Goal: Browse casually: Explore the website without a specific task or goal

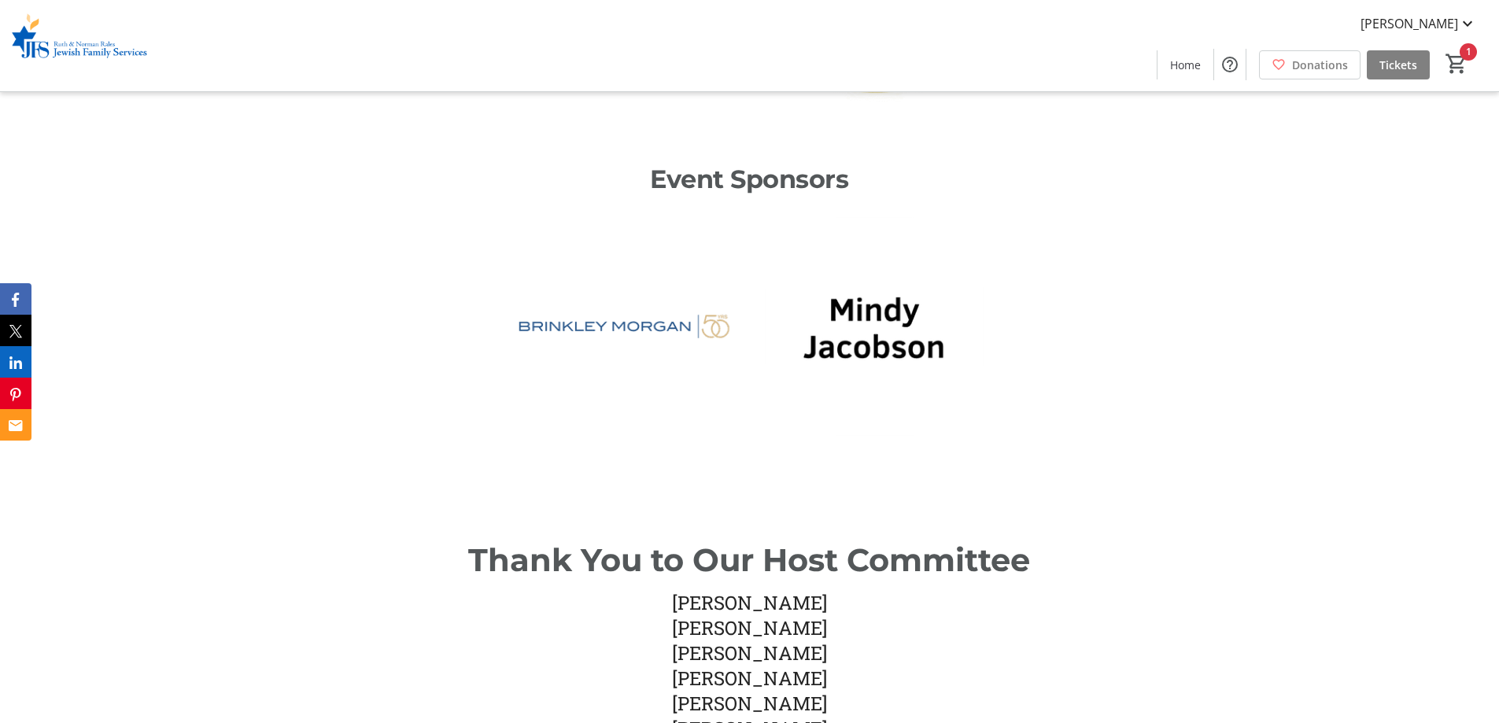
scroll to position [1495, 0]
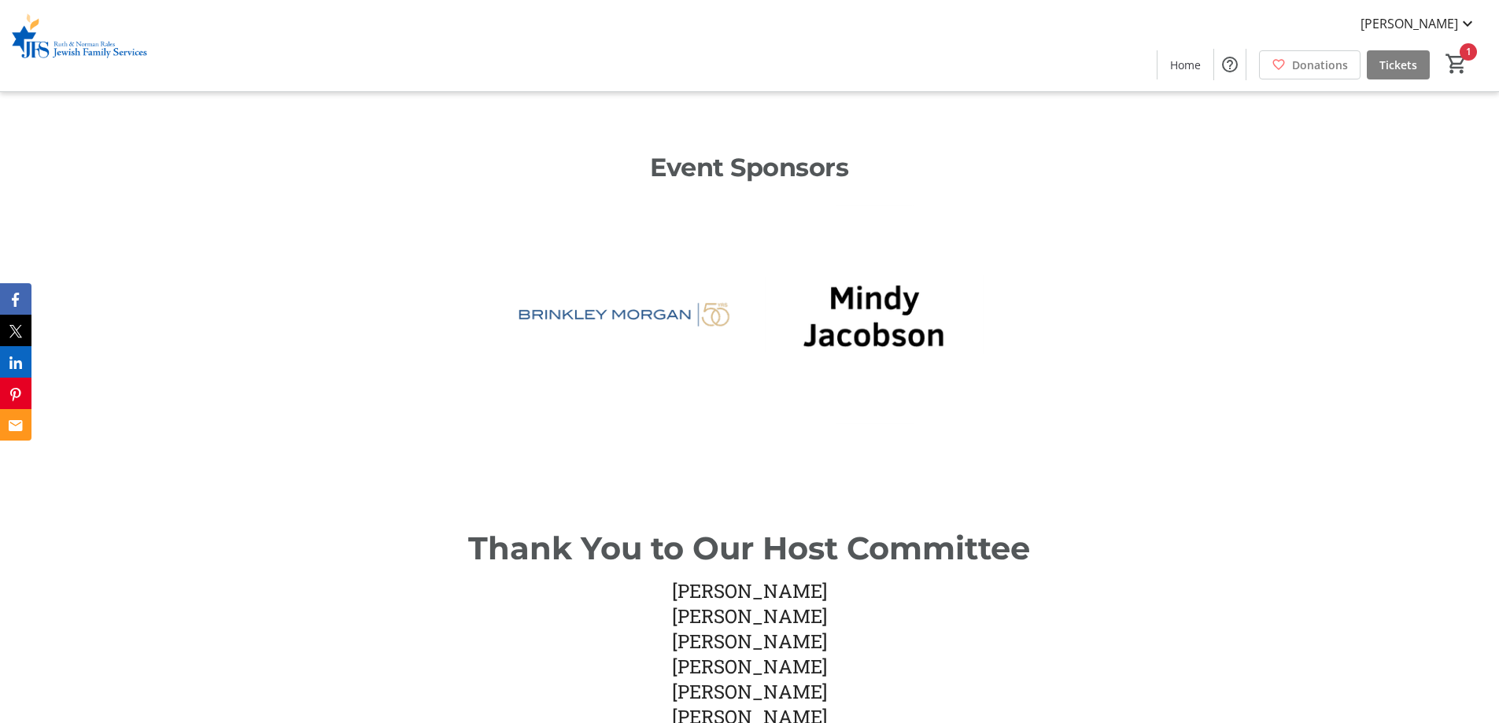
click at [741, 362] on div at bounding box center [624, 323] width 249 height 249
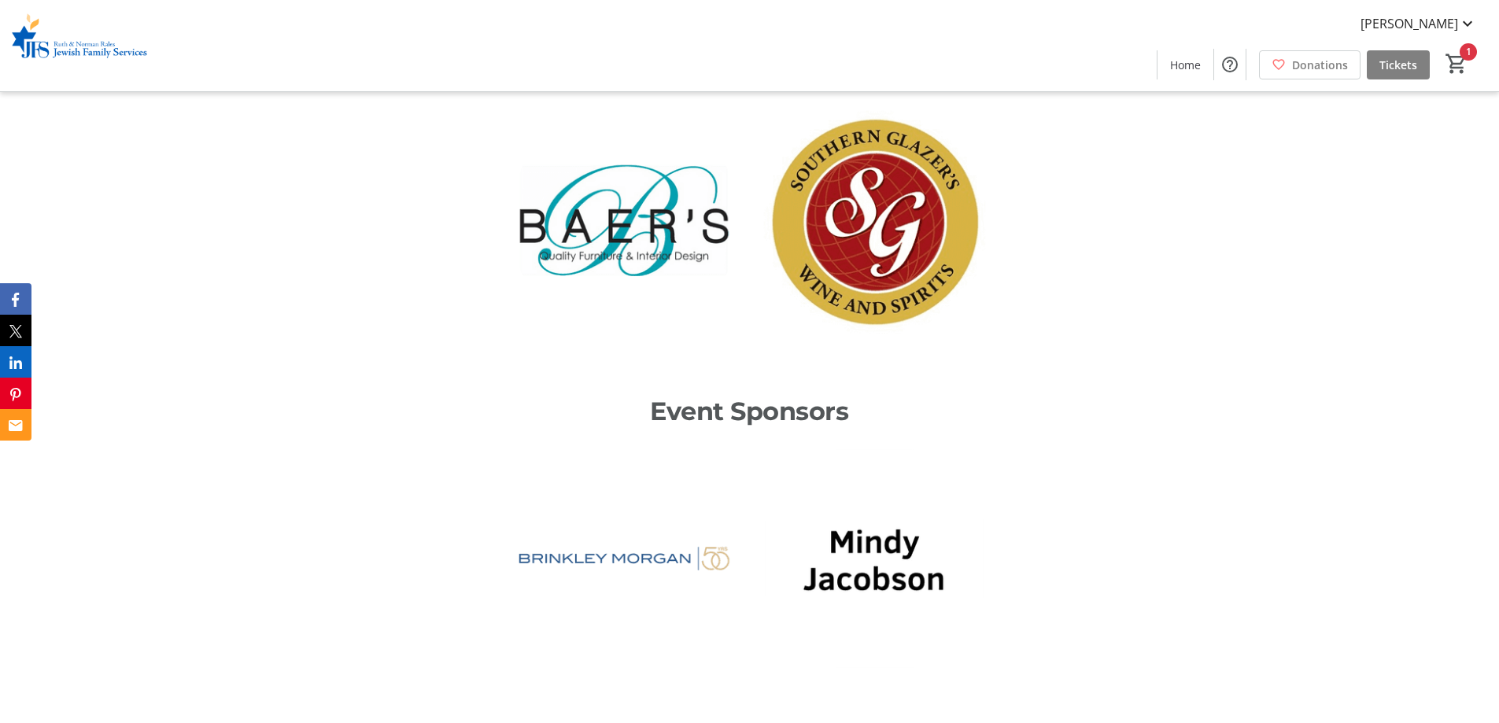
scroll to position [1180, 0]
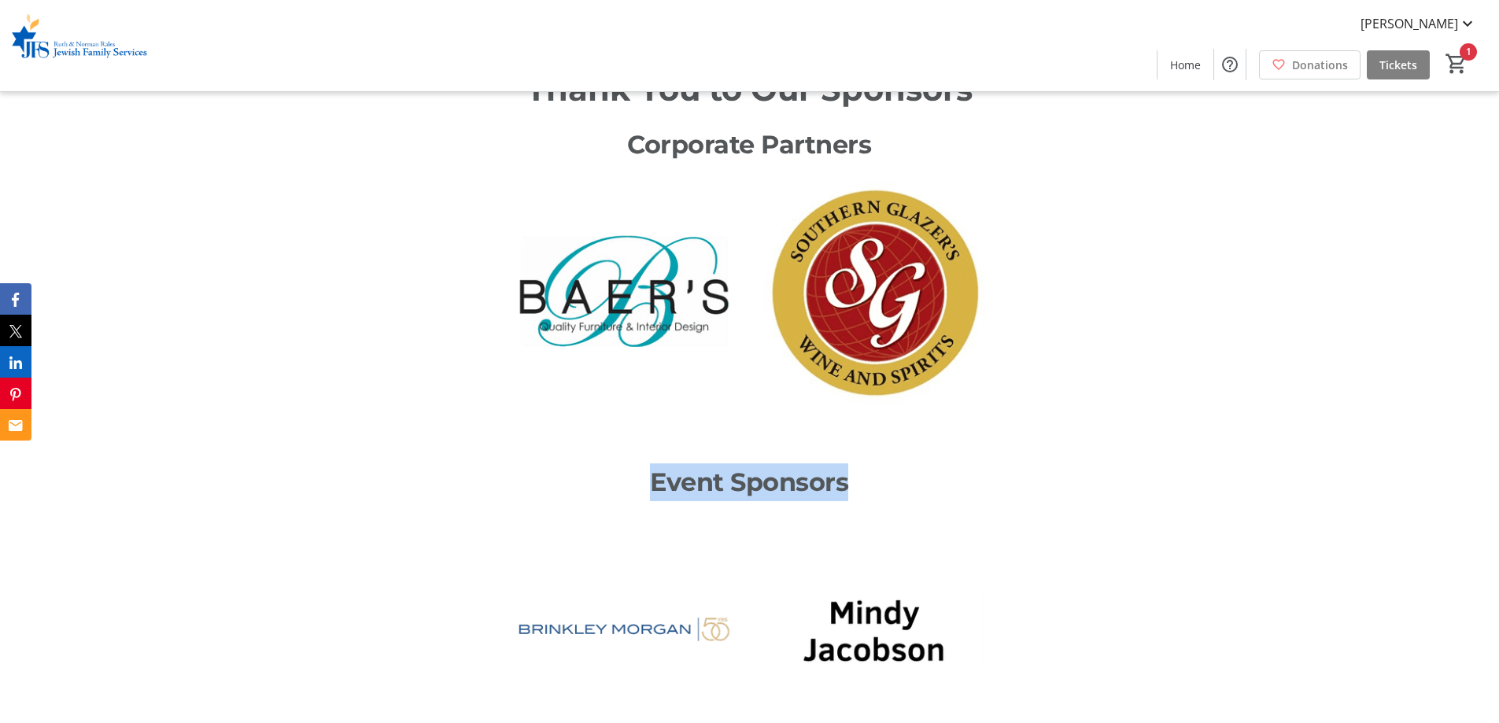
drag, startPoint x: 655, startPoint y: 458, endPoint x: 878, endPoint y: 462, distance: 222.7
click at [878, 463] on p "Event Sponsors" at bounding box center [749, 482] width 980 height 38
drag, startPoint x: 878, startPoint y: 462, endPoint x: 653, endPoint y: 463, distance: 225.0
click at [653, 463] on p "Event Sponsors" at bounding box center [749, 482] width 980 height 38
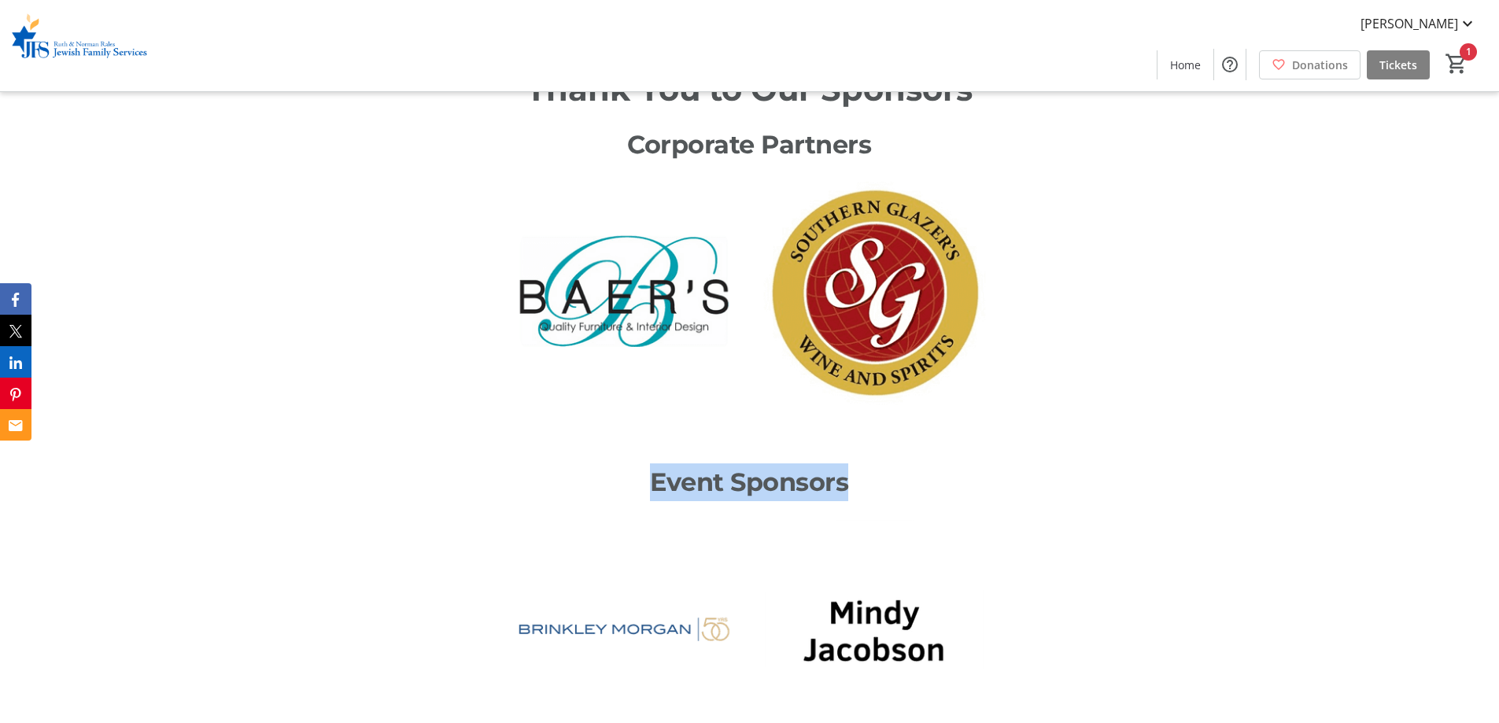
click at [653, 463] on p "Event Sponsors" at bounding box center [749, 482] width 980 height 38
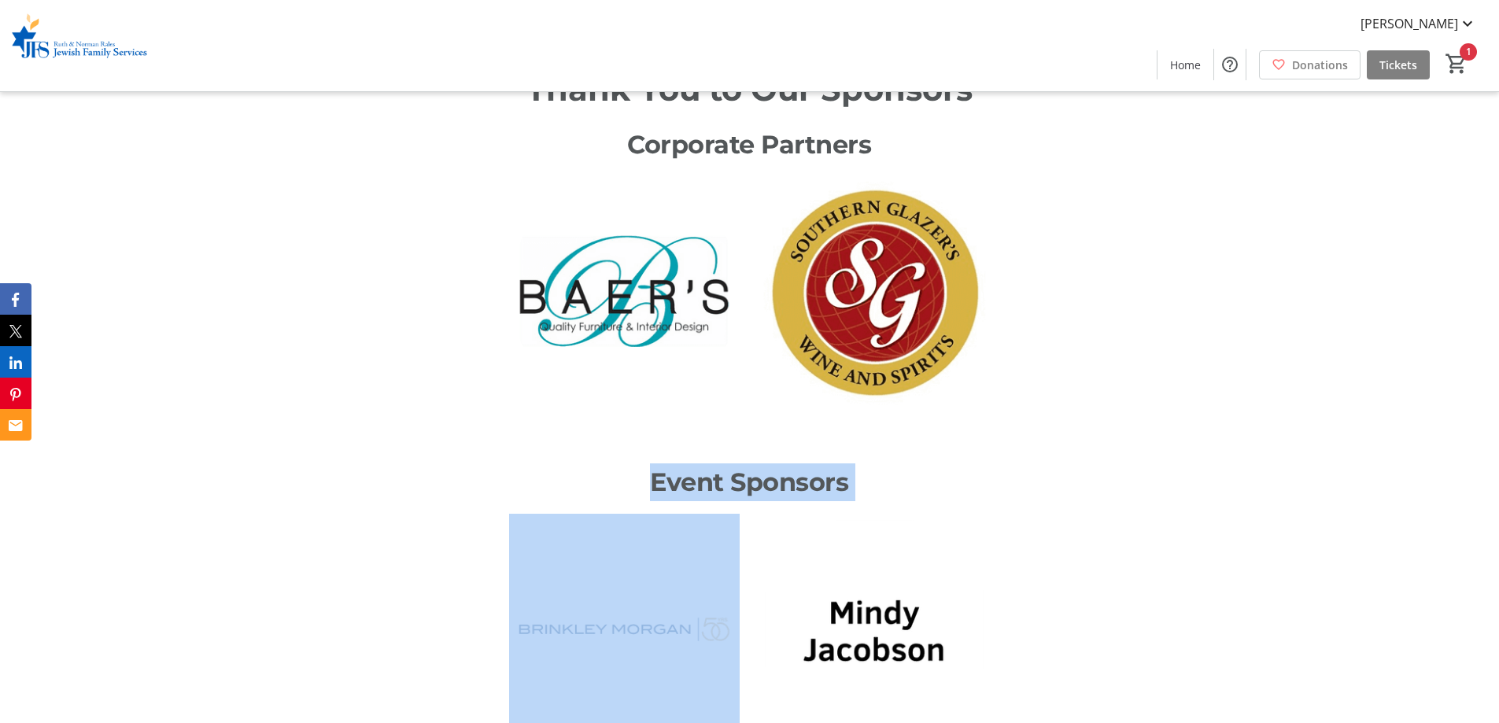
drag, startPoint x: 653, startPoint y: 463, endPoint x: 844, endPoint y: 463, distance: 191.2
click at [844, 463] on p "Event Sponsors" at bounding box center [749, 482] width 980 height 38
drag, startPoint x: 844, startPoint y: 463, endPoint x: 657, endPoint y: 468, distance: 187.3
click at [657, 468] on p "Event Sponsors" at bounding box center [749, 482] width 980 height 38
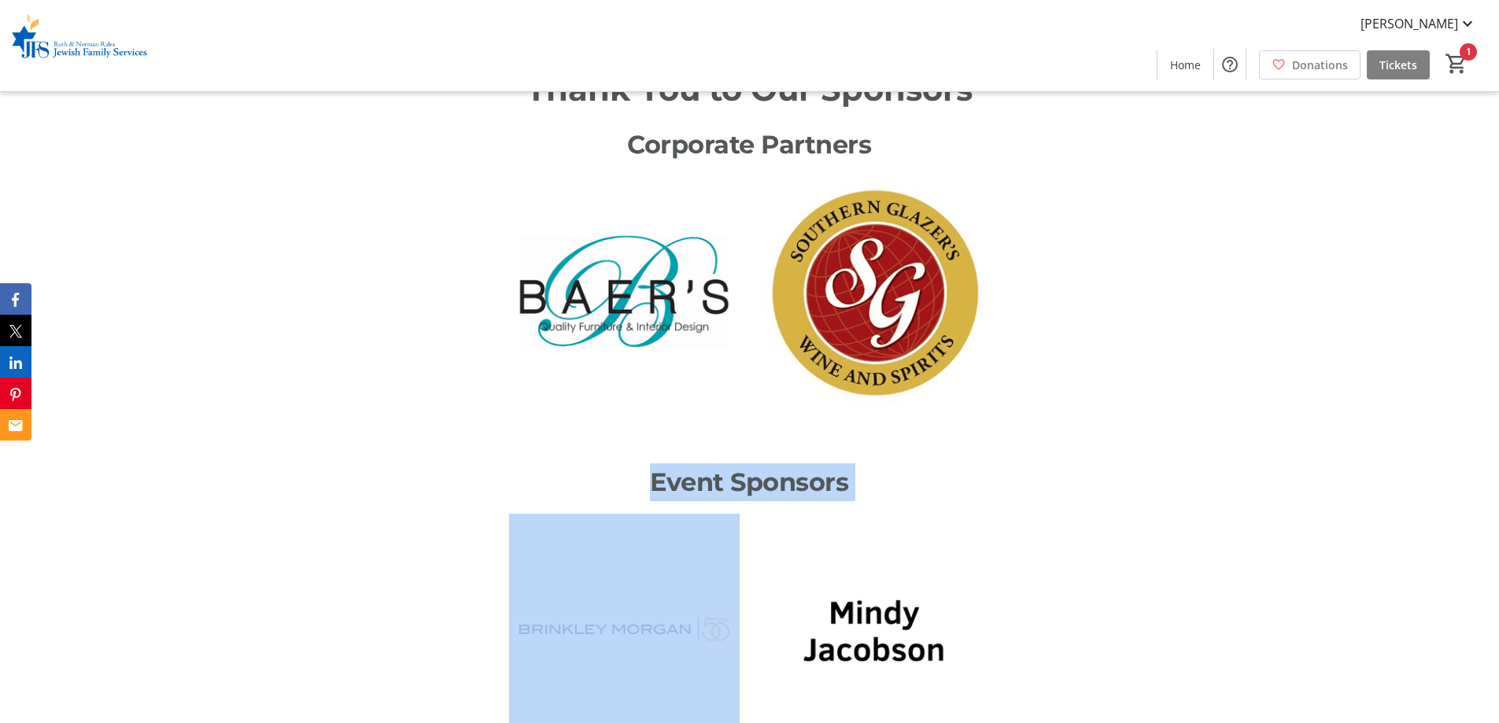
click at [657, 468] on p "Event Sponsors" at bounding box center [749, 482] width 980 height 38
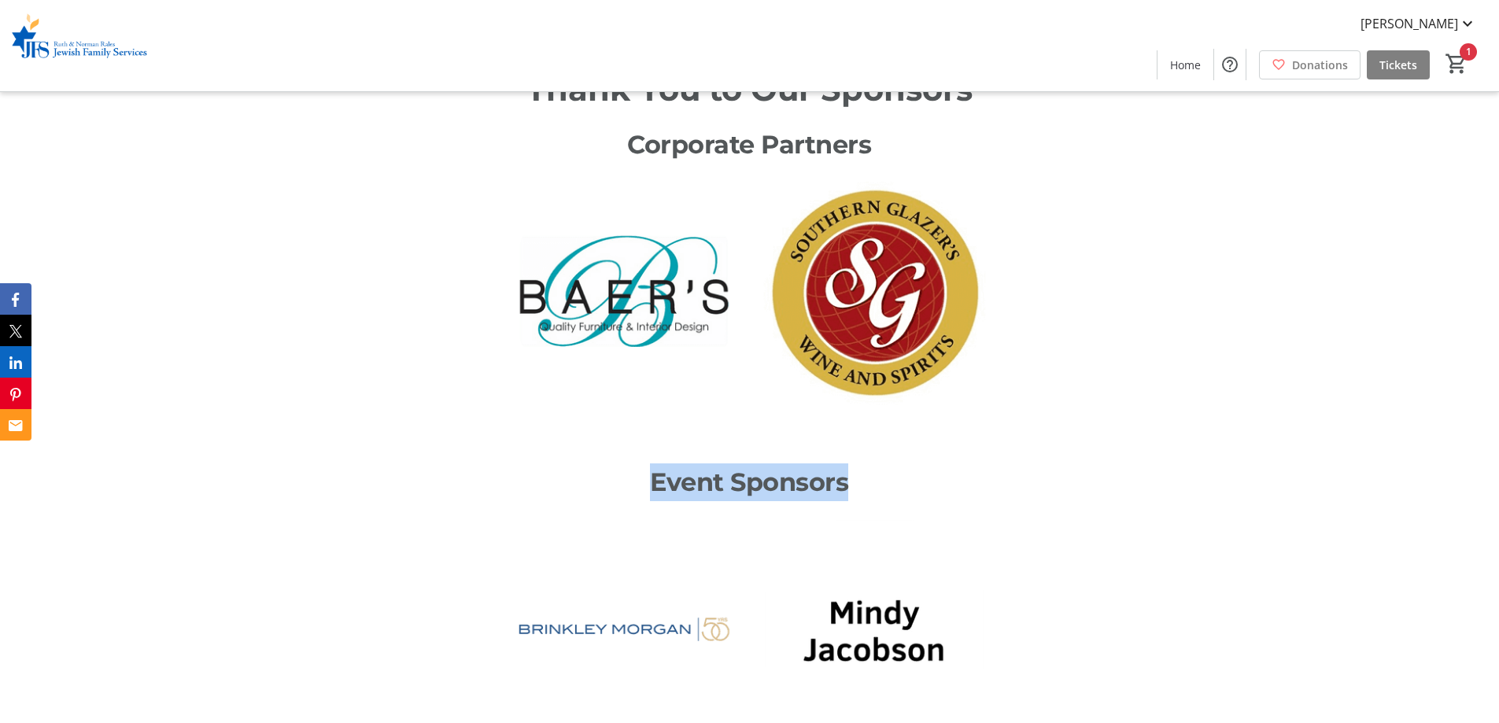
drag, startPoint x: 657, startPoint y: 468, endPoint x: 838, endPoint y: 471, distance: 181.0
click at [838, 471] on p "Event Sponsors" at bounding box center [749, 482] width 980 height 38
click at [629, 596] on img at bounding box center [624, 629] width 230 height 230
click at [614, 598] on img at bounding box center [624, 629] width 230 height 230
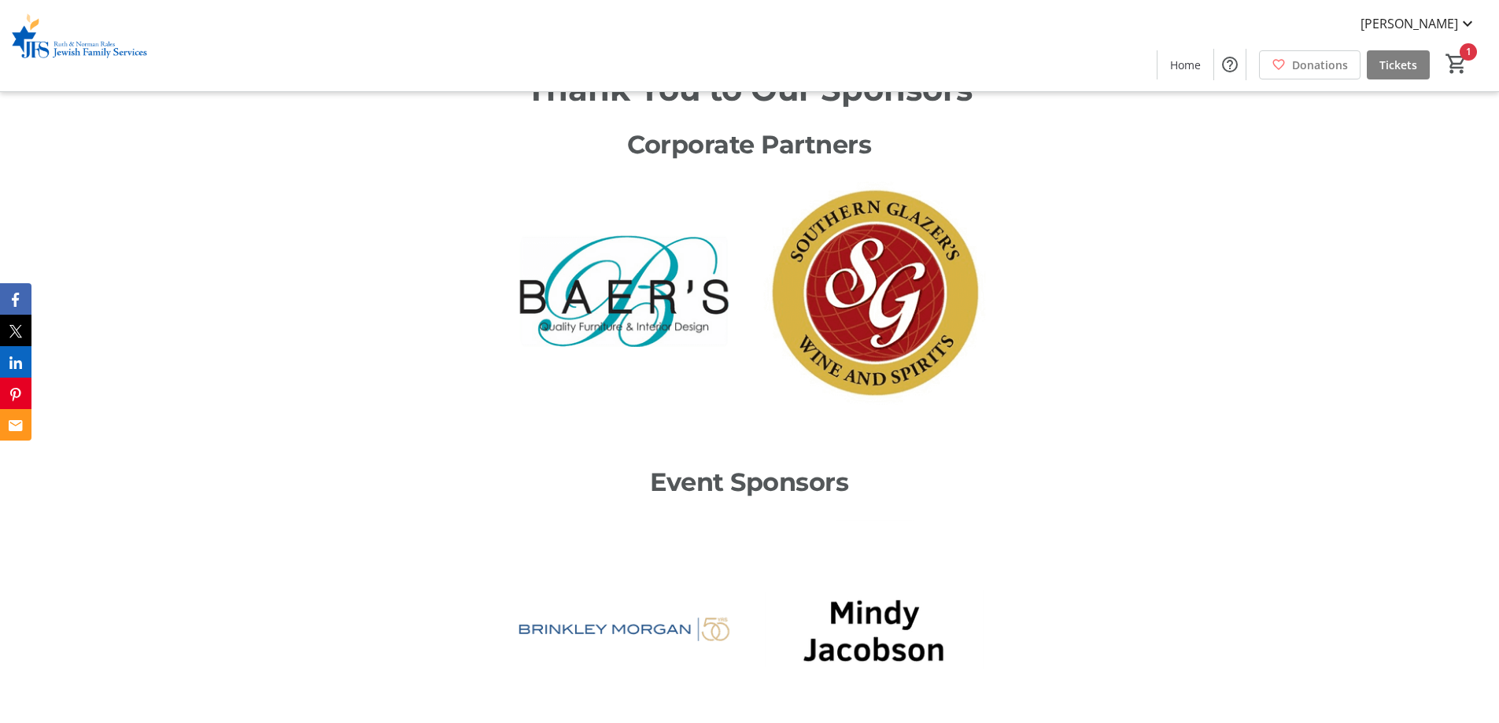
drag, startPoint x: 614, startPoint y: 598, endPoint x: 731, endPoint y: 599, distance: 116.4
click at [729, 599] on img at bounding box center [624, 629] width 230 height 230
click at [731, 599] on img at bounding box center [624, 629] width 230 height 230
drag, startPoint x: 731, startPoint y: 599, endPoint x: 526, endPoint y: 595, distance: 205.4
click at [526, 595] on img at bounding box center [624, 629] width 230 height 230
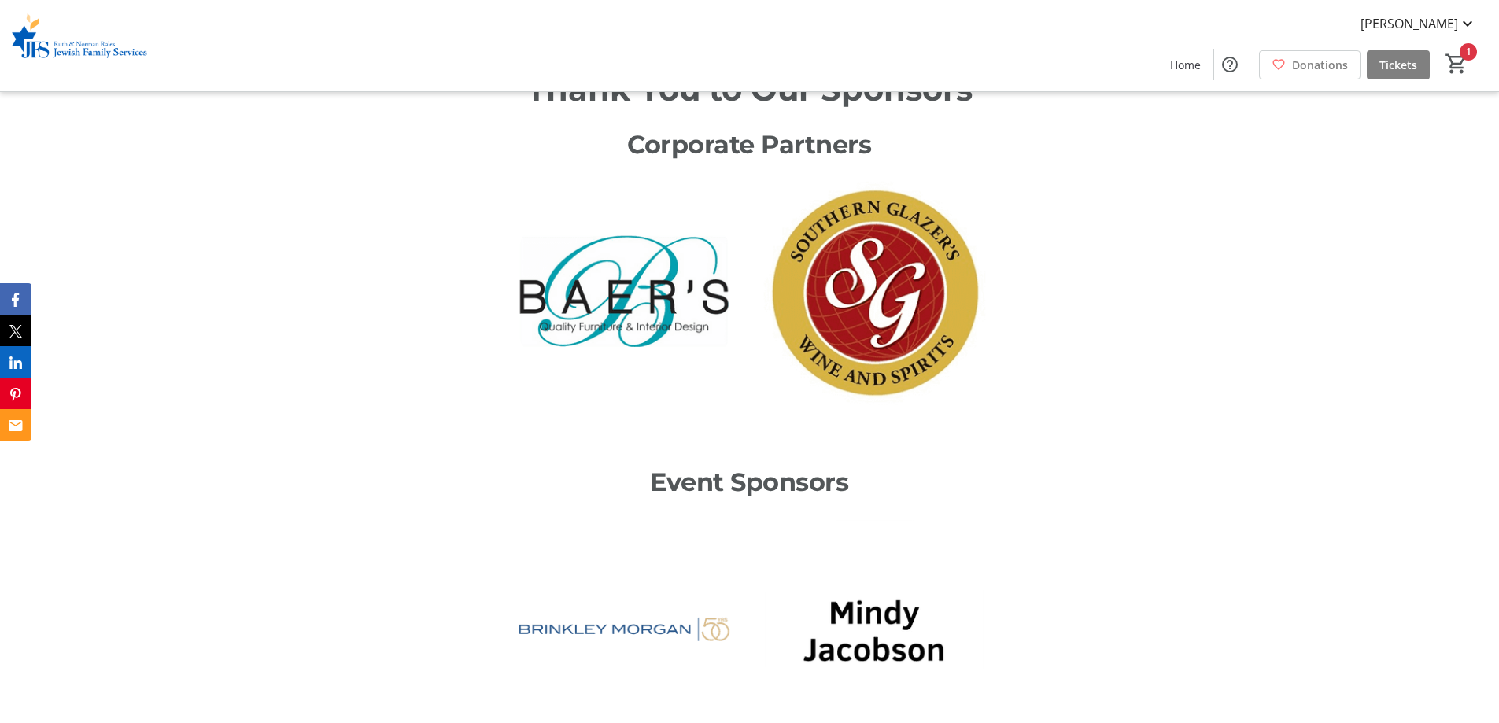
click at [526, 595] on img at bounding box center [624, 629] width 230 height 230
click at [671, 695] on img at bounding box center [624, 629] width 230 height 230
click at [1120, 565] on div at bounding box center [748, 657] width 999 height 287
click at [1171, 414] on div at bounding box center [748, 319] width 999 height 287
click at [1171, 463] on p "Event Sponsors" at bounding box center [749, 482] width 980 height 38
